Goal: Information Seeking & Learning: Learn about a topic

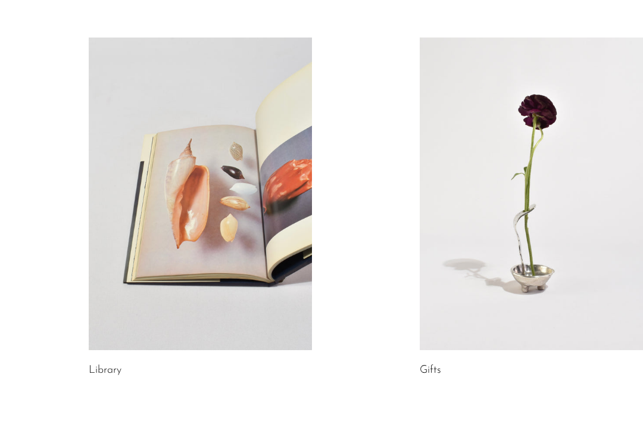
scroll to position [641, 0]
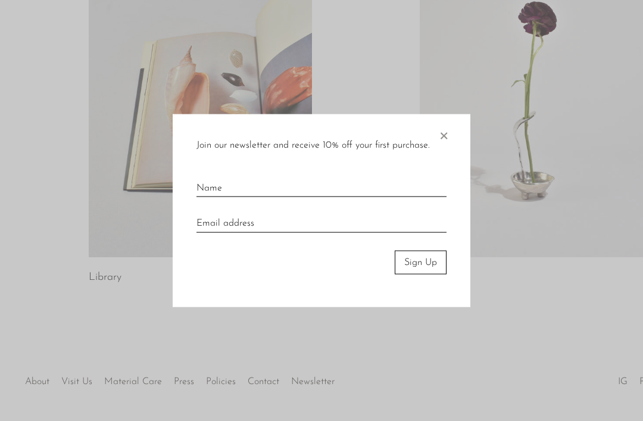
click at [182, 377] on div at bounding box center [321, 210] width 643 height 421
click at [186, 381] on div at bounding box center [321, 210] width 643 height 421
click at [438, 152] on span "×" at bounding box center [444, 133] width 12 height 38
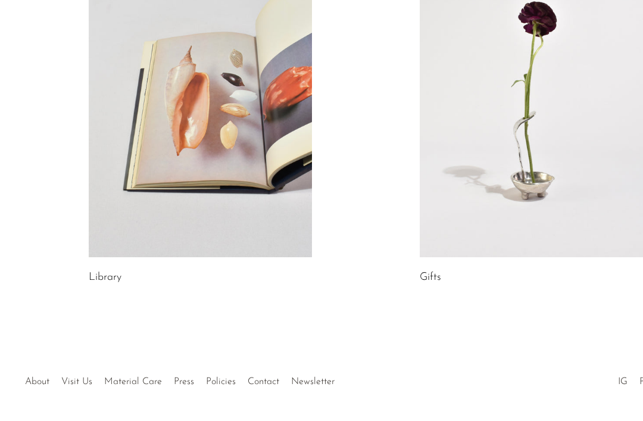
click at [183, 383] on link "Press" at bounding box center [184, 382] width 20 height 10
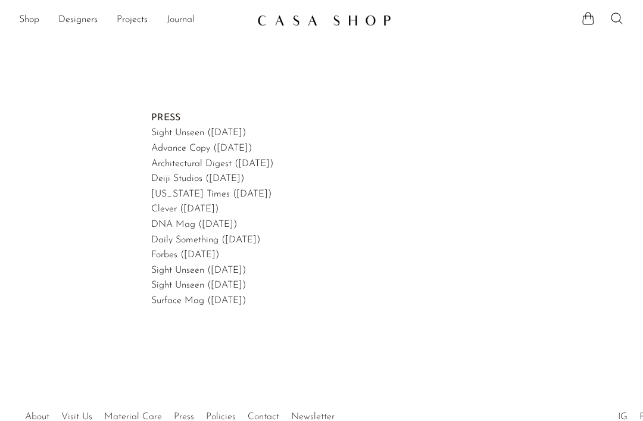
click at [246, 128] on link "Sight Unseen (February, 2025)" at bounding box center [198, 133] width 95 height 10
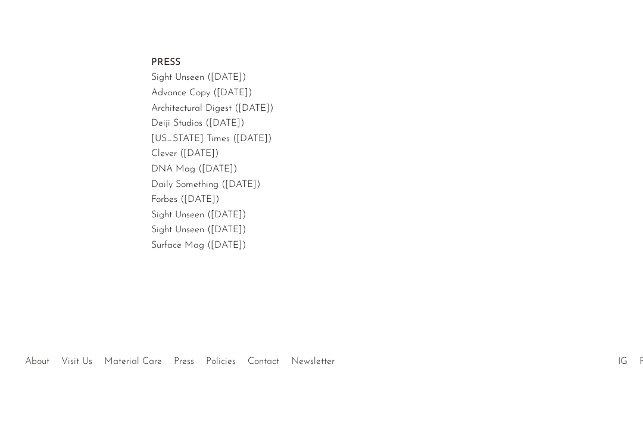
scroll to position [33, 0]
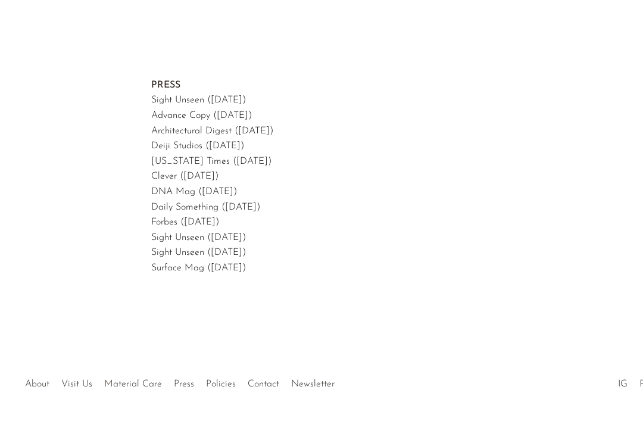
click at [133, 379] on link "Material Care" at bounding box center [133, 384] width 58 height 10
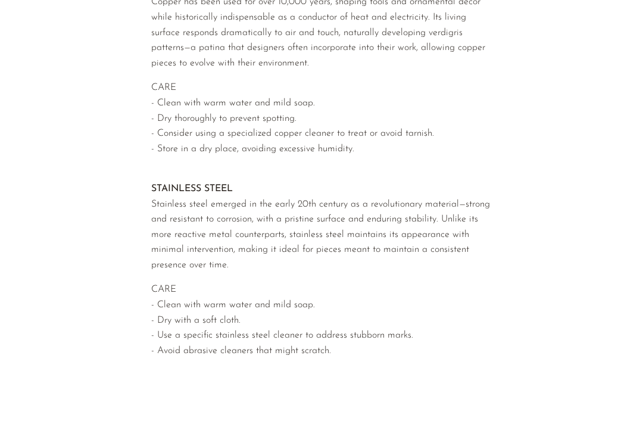
scroll to position [1193, 0]
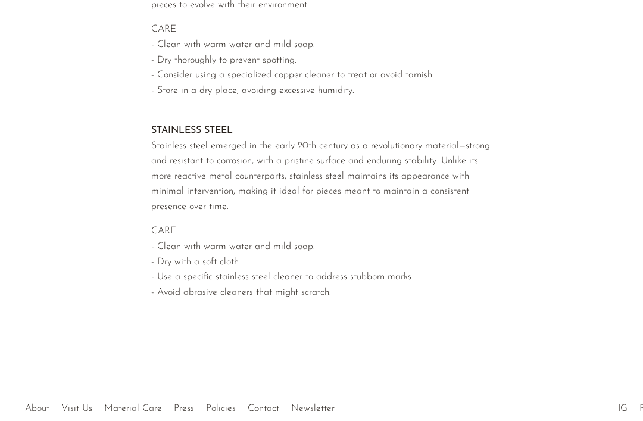
click at [260, 378] on div at bounding box center [321, 396] width 189 height 42
click at [262, 382] on div at bounding box center [321, 396] width 189 height 42
click at [265, 376] on div at bounding box center [321, 396] width 189 height 42
click at [257, 382] on div at bounding box center [321, 396] width 189 height 42
click at [259, 382] on div at bounding box center [321, 396] width 189 height 42
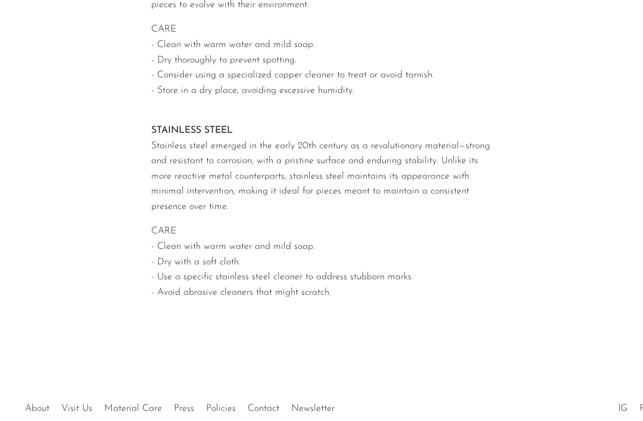
click at [260, 381] on div at bounding box center [321, 396] width 189 height 42
click at [223, 404] on link "Policies" at bounding box center [221, 409] width 30 height 10
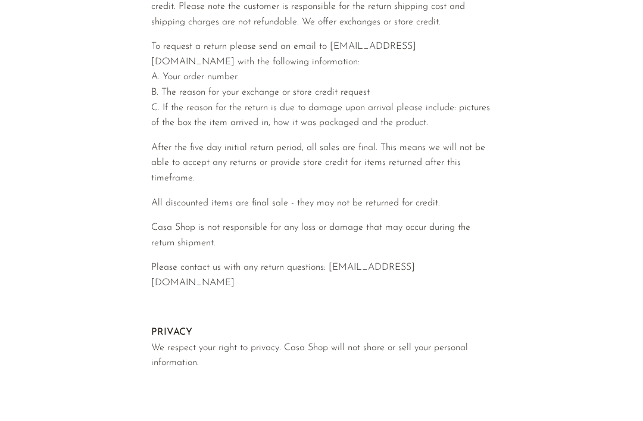
scroll to position [523, 0]
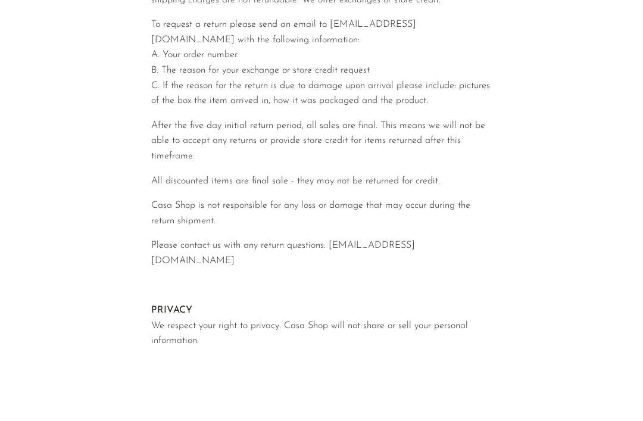
scroll to position [584, 0]
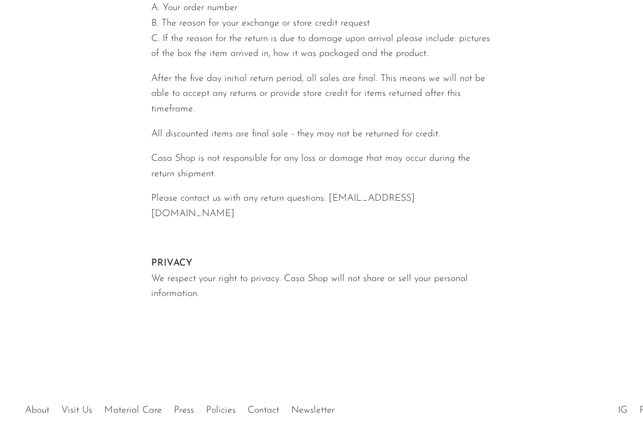
click at [179, 405] on link "Press" at bounding box center [184, 410] width 20 height 10
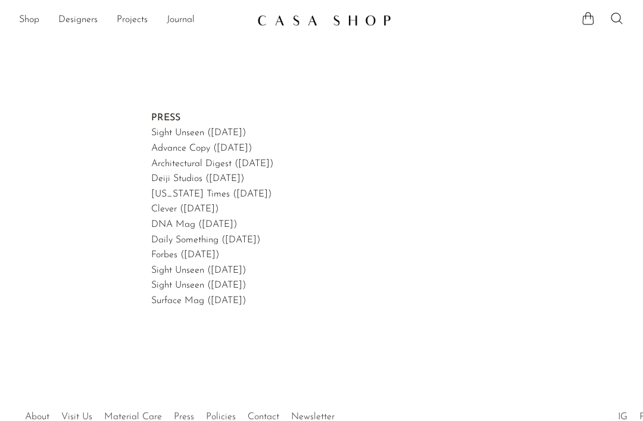
click at [267, 417] on div at bounding box center [321, 404] width 189 height 42
click at [260, 410] on div at bounding box center [321, 404] width 189 height 42
click at [310, 416] on div at bounding box center [321, 404] width 189 height 42
click at [307, 414] on div at bounding box center [321, 404] width 189 height 42
click at [302, 417] on div at bounding box center [321, 404] width 189 height 42
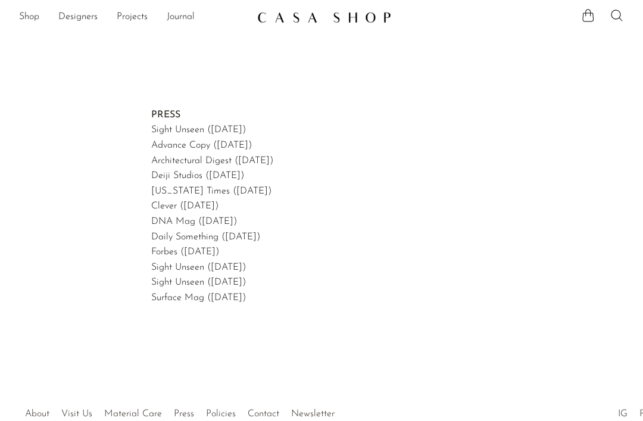
scroll to position [2, 0]
click at [137, 17] on link "Projects" at bounding box center [132, 17] width 31 height 15
click at [49, 58] on link "Holiday 24" at bounding box center [321, 56] width 605 height 13
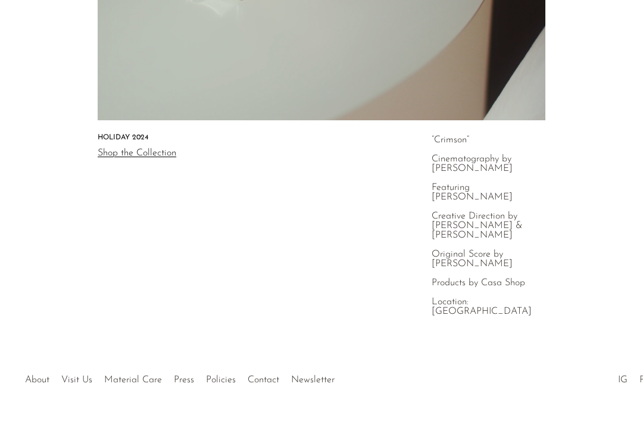
scroll to position [296, 0]
click at [76, 371] on ul "About Visit Us Material Care Press Policies Contact Newsletter" at bounding box center [179, 376] width 321 height 23
click at [82, 381] on link "Visit Us" at bounding box center [76, 379] width 31 height 10
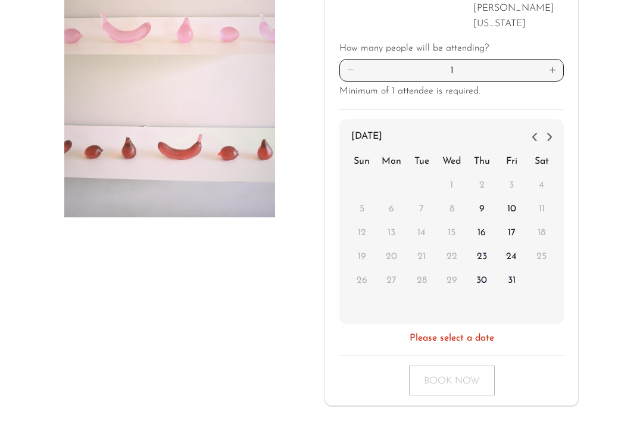
scroll to position [293, 0]
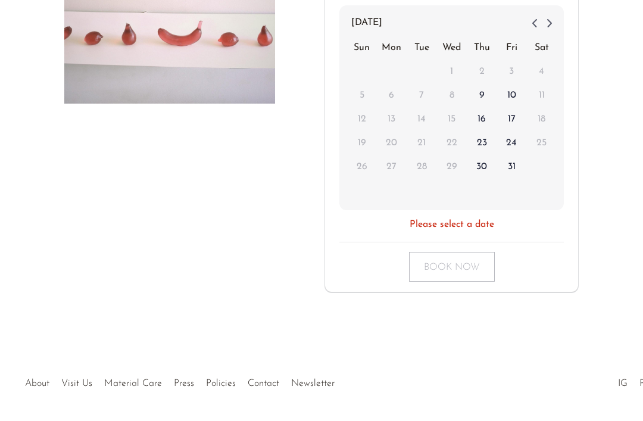
click at [41, 381] on link "About" at bounding box center [37, 384] width 24 height 10
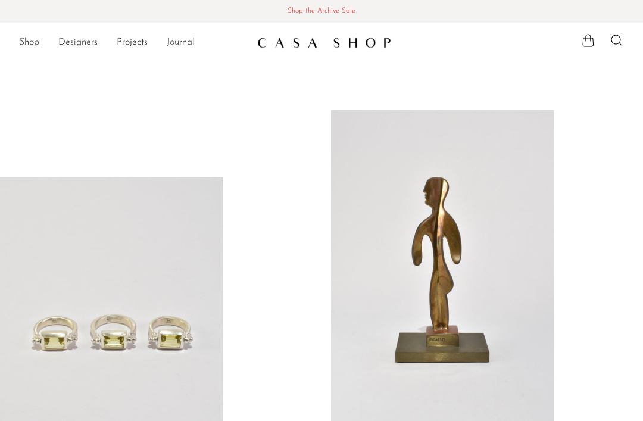
click at [606, 47] on ul at bounding box center [602, 42] width 43 height 18
click at [607, 45] on ul at bounding box center [602, 42] width 43 height 18
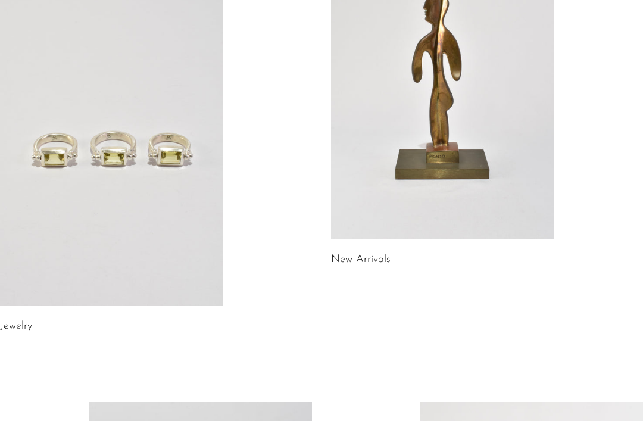
scroll to position [183, 0]
click at [203, 254] on link at bounding box center [111, 149] width 223 height 313
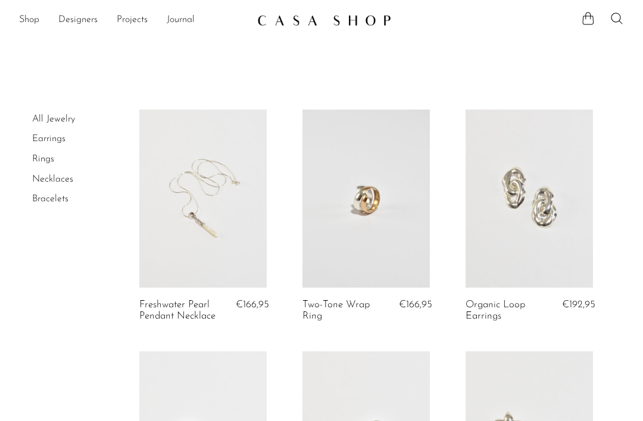
click at [77, 21] on link "Designers" at bounding box center [77, 20] width 39 height 15
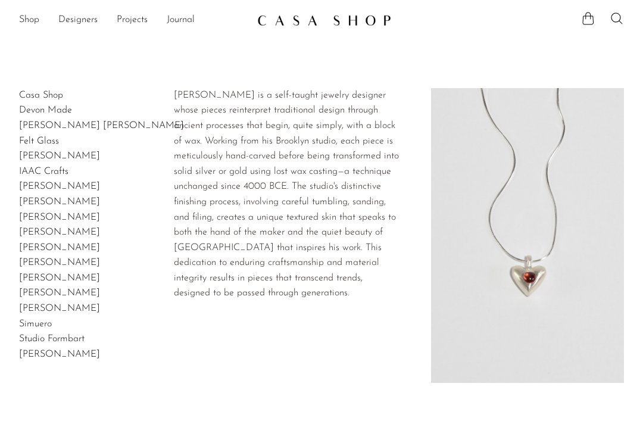
click at [74, 125] on link "[PERSON_NAME] [PERSON_NAME]" at bounding box center [101, 126] width 165 height 10
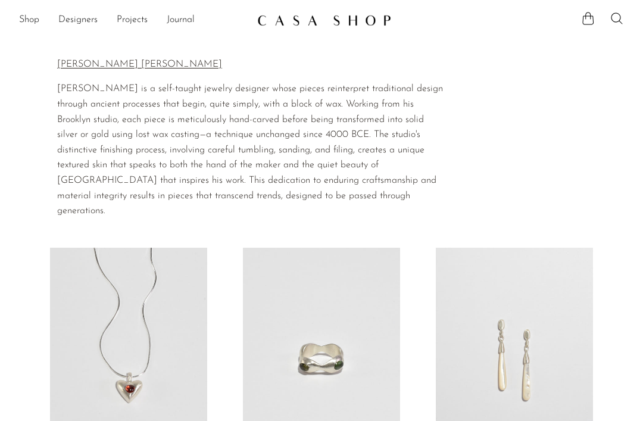
click at [78, 24] on link "Designers" at bounding box center [77, 20] width 39 height 15
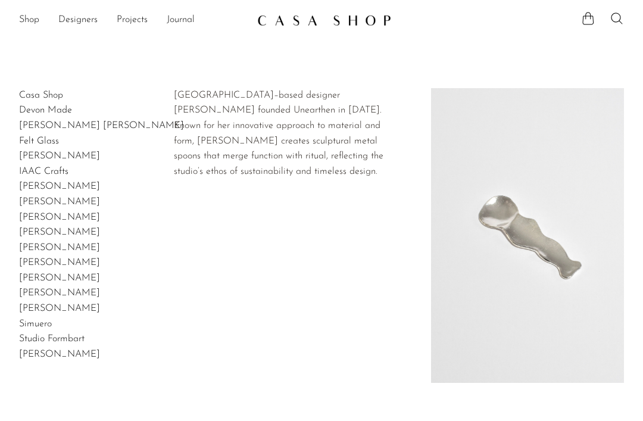
click at [55, 158] on link "Gia Jones" at bounding box center [59, 156] width 81 height 10
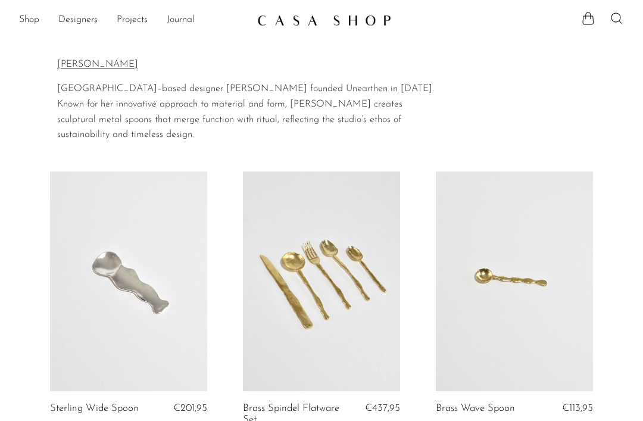
click at [81, 20] on link "Designers" at bounding box center [77, 20] width 39 height 15
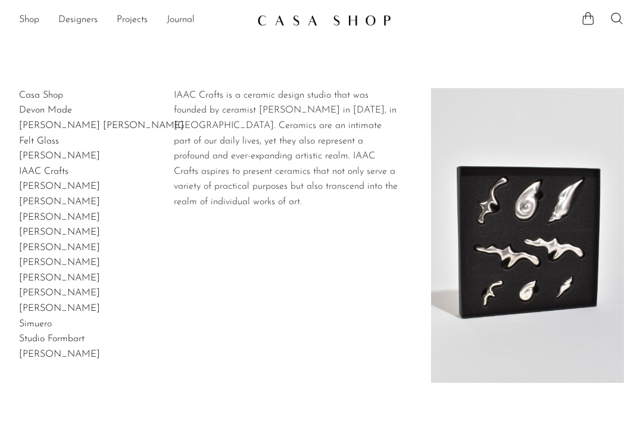
click at [43, 170] on link "IAAC Crafts" at bounding box center [43, 172] width 49 height 10
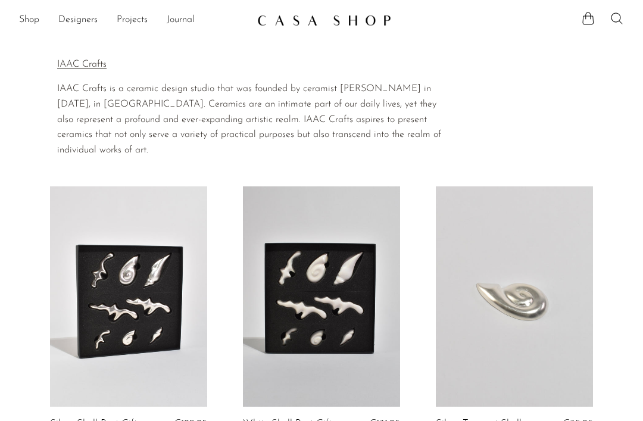
click at [82, 22] on link "Designers" at bounding box center [77, 20] width 39 height 15
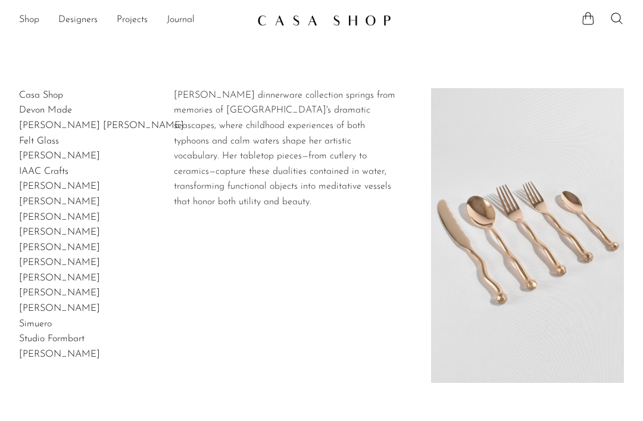
click at [41, 198] on link "[PERSON_NAME]" at bounding box center [59, 202] width 81 height 10
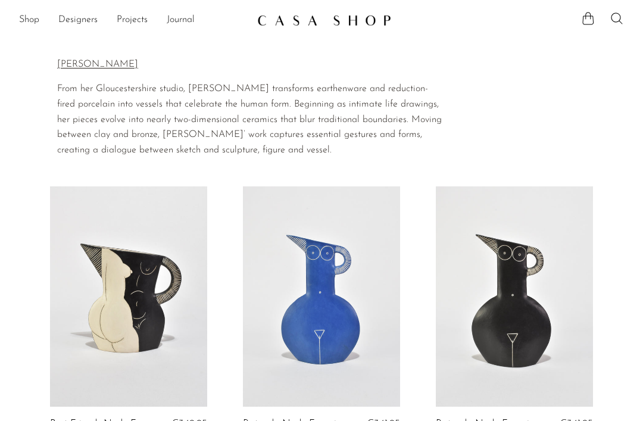
click at [85, 23] on link "Designers" at bounding box center [77, 20] width 39 height 15
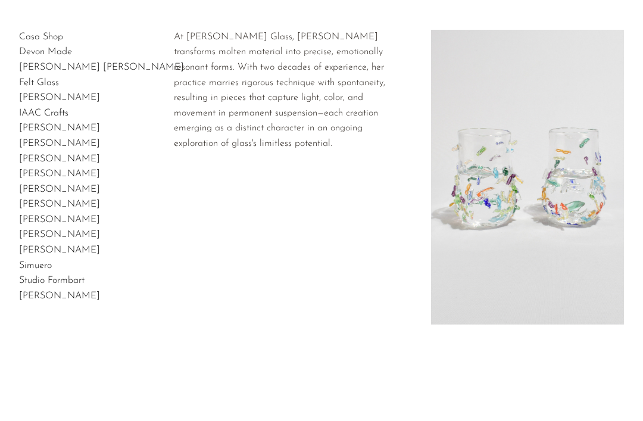
scroll to position [107, 0]
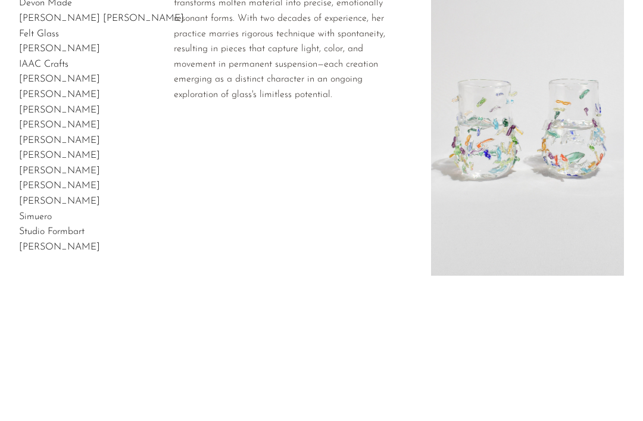
click at [483, 127] on article "[PERSON_NAME]" at bounding box center [321, 125] width 605 height 15
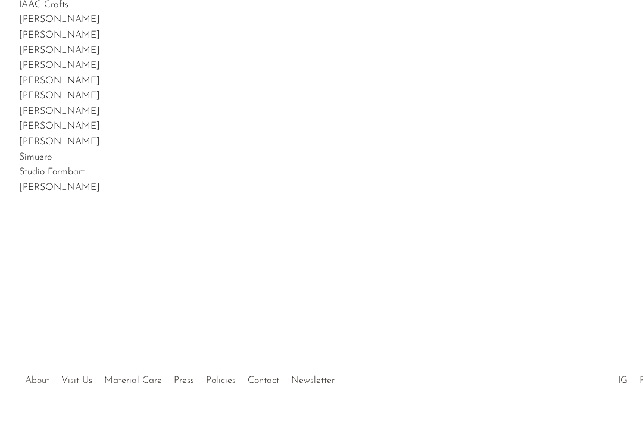
scroll to position [0, 0]
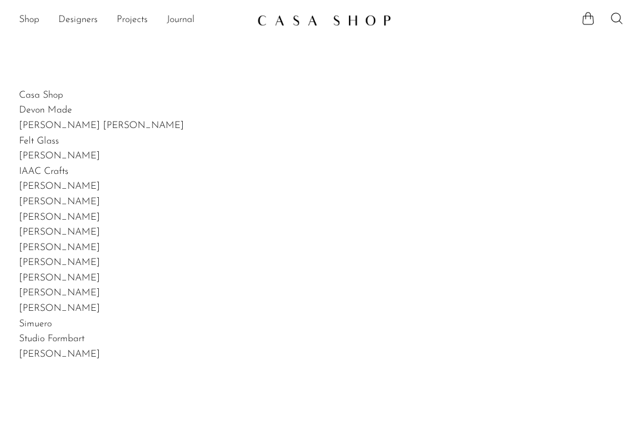
click at [30, 18] on link "Shop" at bounding box center [29, 20] width 20 height 15
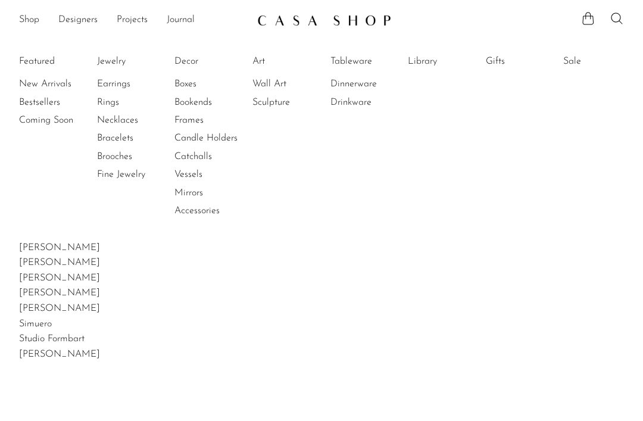
click at [340, 108] on link "Drinkware" at bounding box center [374, 102] width 89 height 13
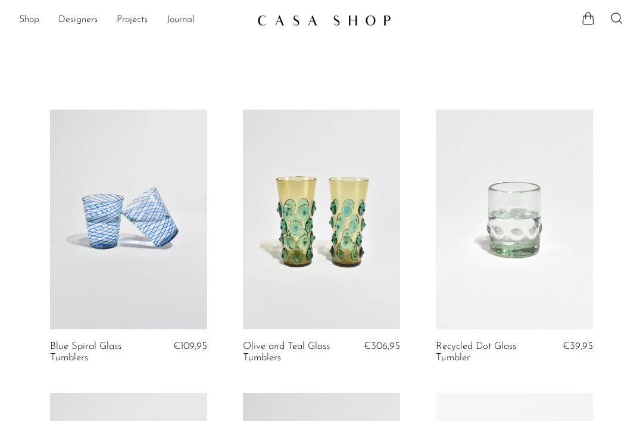
click at [70, 21] on link "Designers" at bounding box center [77, 20] width 39 height 15
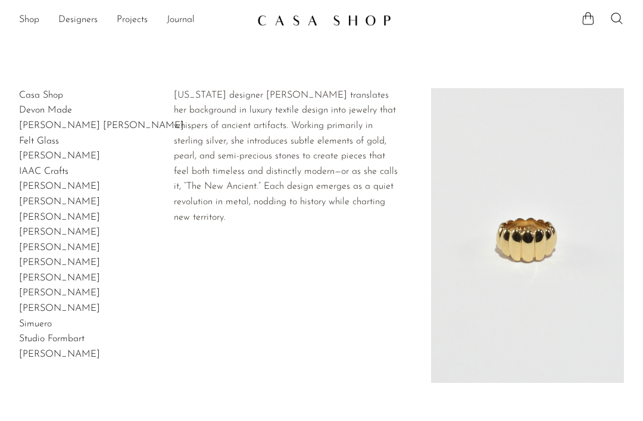
click at [57, 258] on link "Sapir Bachar" at bounding box center [59, 263] width 81 height 10
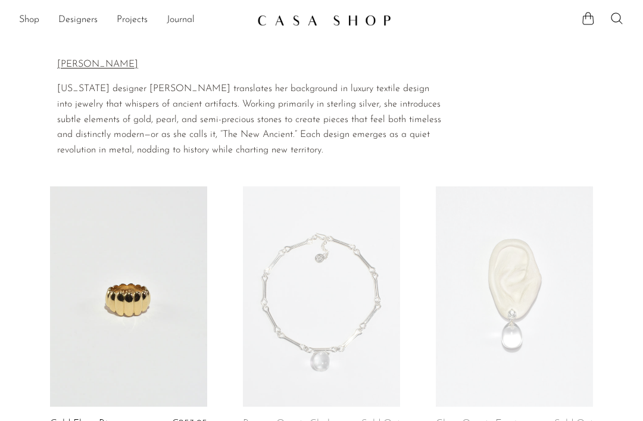
click at [79, 23] on link "Designers" at bounding box center [77, 20] width 39 height 15
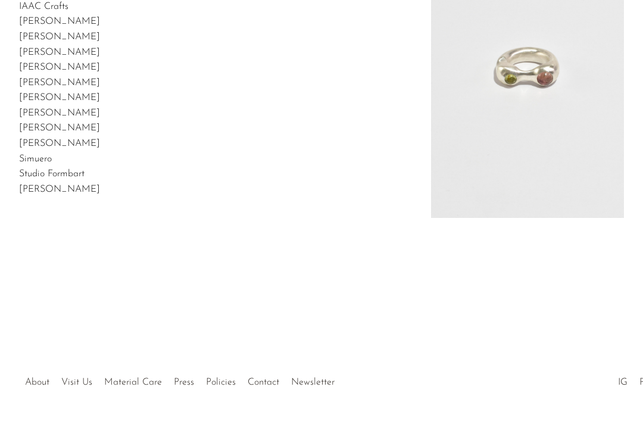
scroll to position [172, 0]
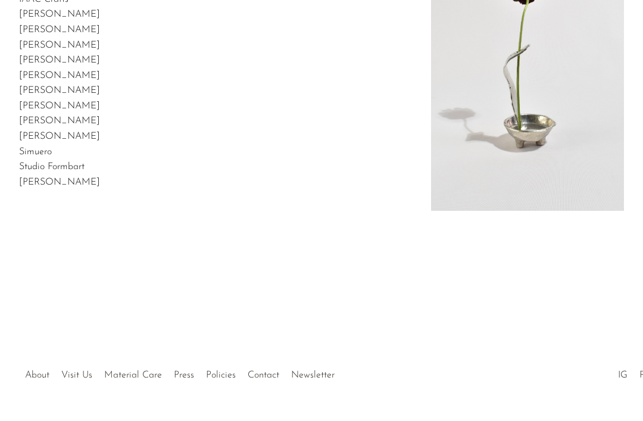
click at [49, 163] on link "Studio Formbart" at bounding box center [51, 167] width 65 height 10
